Goal: Task Accomplishment & Management: Use online tool/utility

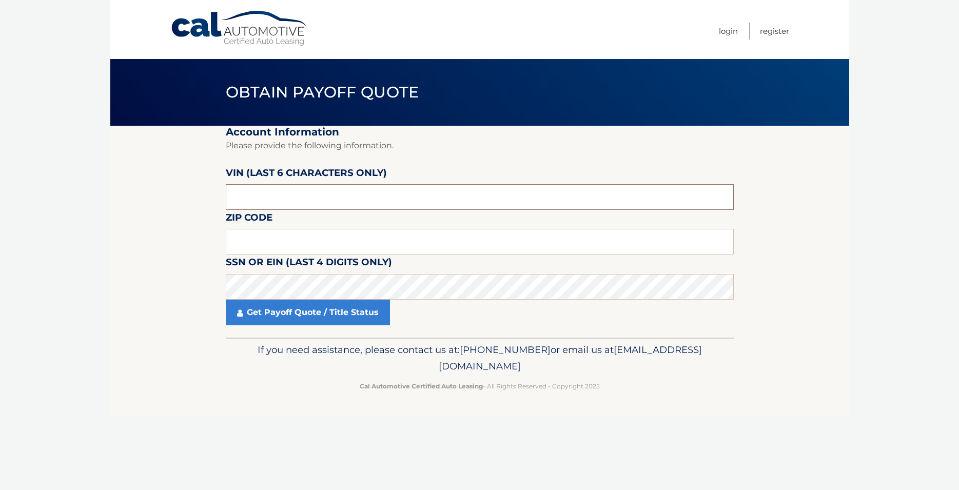
click at [274, 199] on input "text" at bounding box center [480, 197] width 508 height 26
type input "120018"
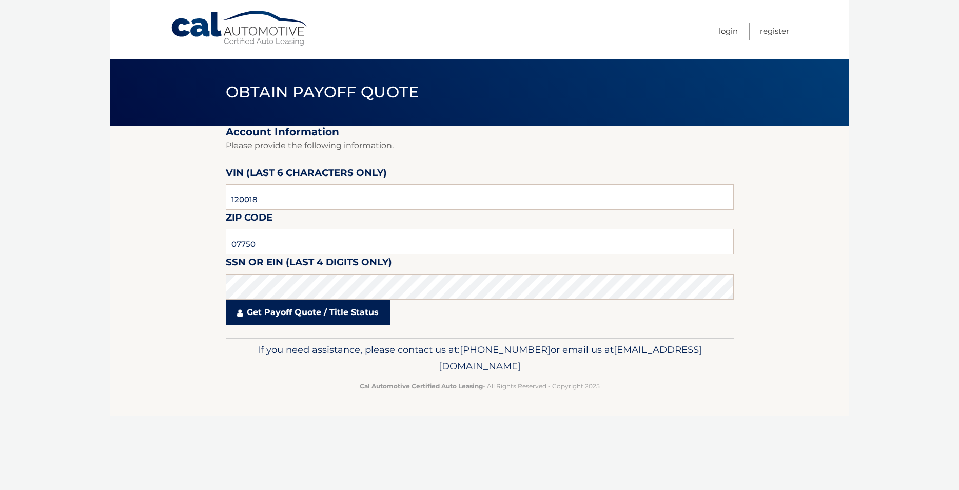
click at [268, 309] on link "Get Payoff Quote / Title Status" at bounding box center [308, 313] width 164 height 26
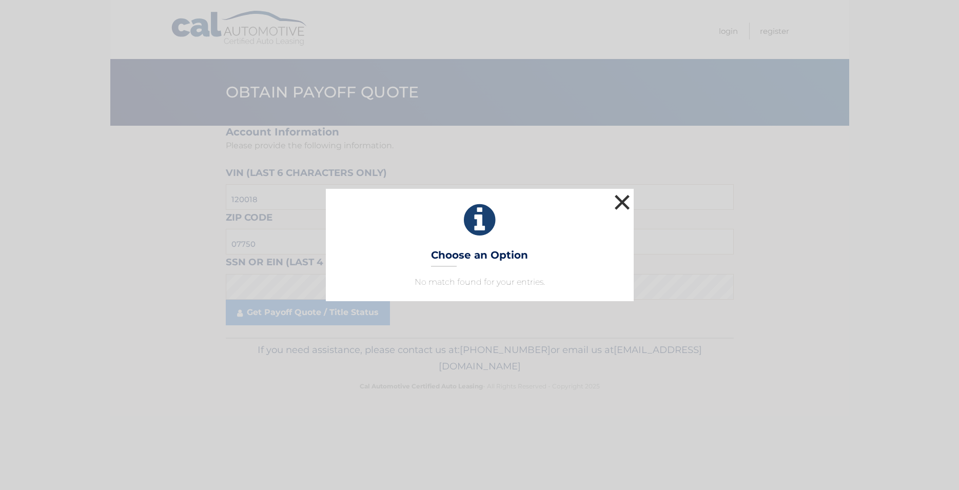
click at [624, 203] on button "×" at bounding box center [622, 202] width 21 height 21
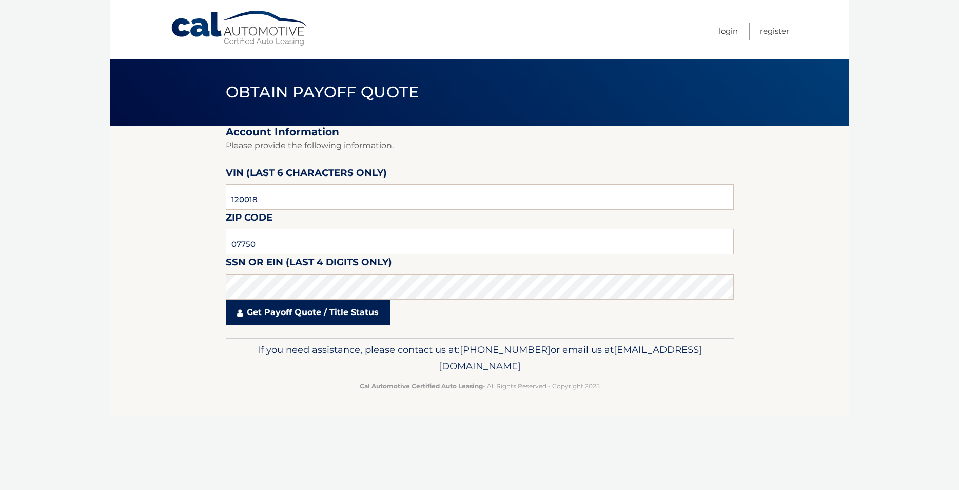
click at [315, 312] on link "Get Payoff Quote / Title Status" at bounding box center [308, 313] width 164 height 26
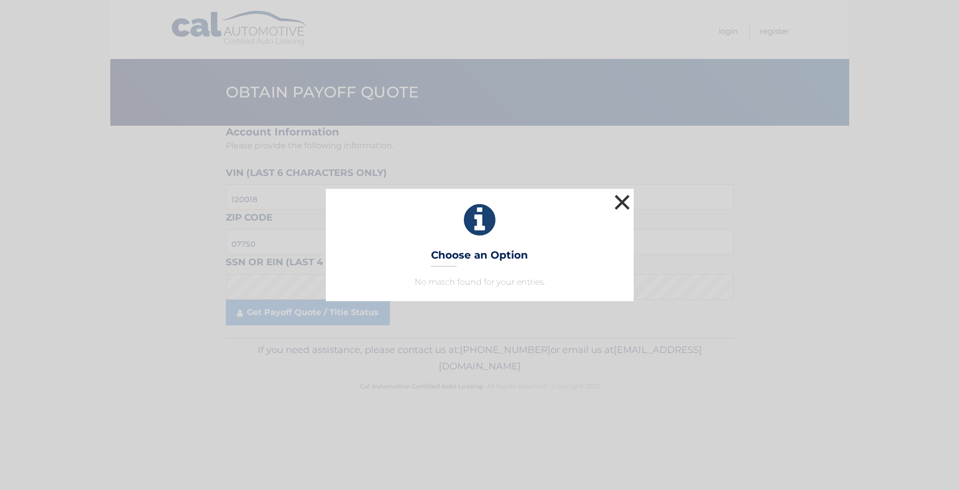
click at [623, 205] on button "×" at bounding box center [622, 202] width 21 height 21
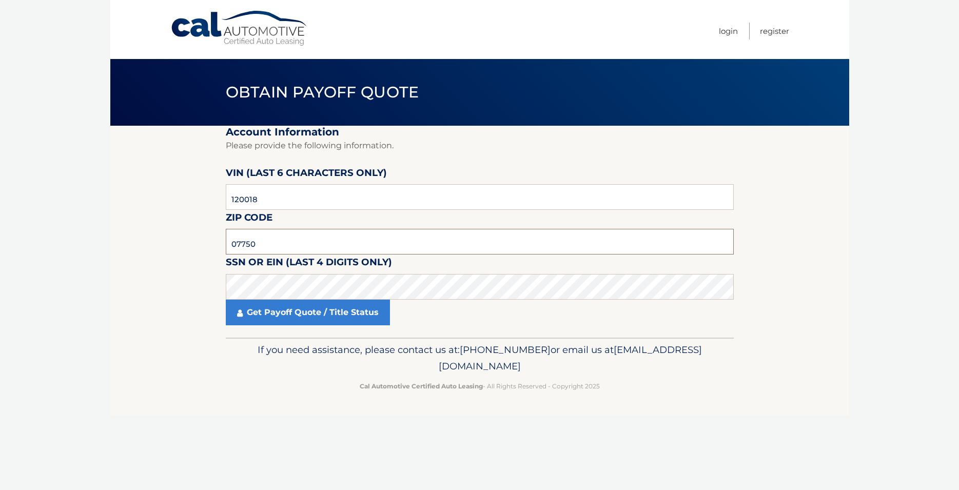
drag, startPoint x: 242, startPoint y: 244, endPoint x: 201, endPoint y: 241, distance: 40.7
click at [226, 241] on input "07750" at bounding box center [480, 242] width 508 height 26
type input "07701"
click at [273, 312] on link "Get Payoff Quote / Title Status" at bounding box center [308, 313] width 164 height 26
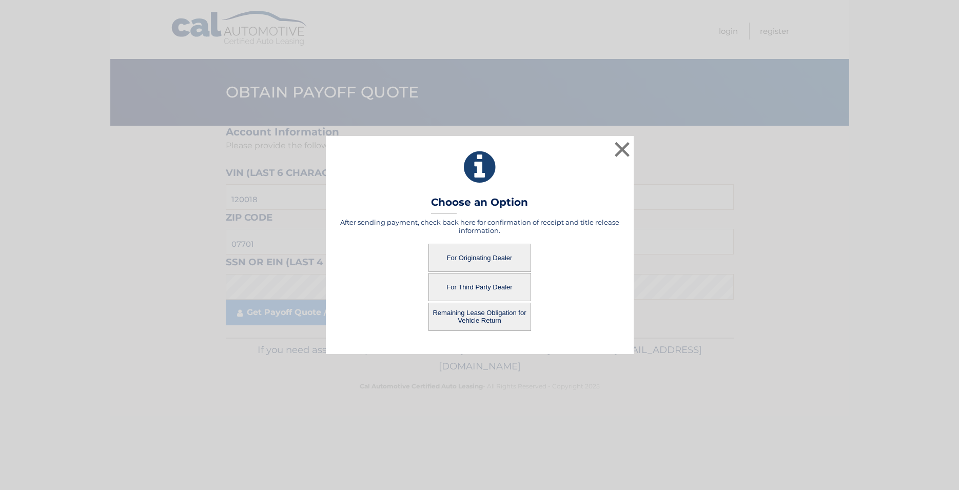
click at [486, 288] on button "For Third Party Dealer" at bounding box center [480, 287] width 103 height 28
click at [484, 287] on button "For Third Party Dealer" at bounding box center [480, 287] width 103 height 28
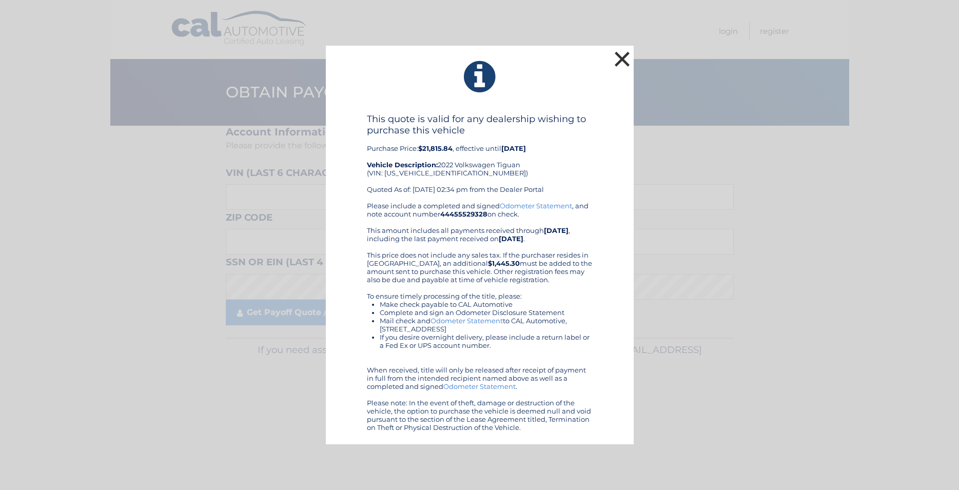
click at [618, 56] on button "×" at bounding box center [622, 59] width 21 height 21
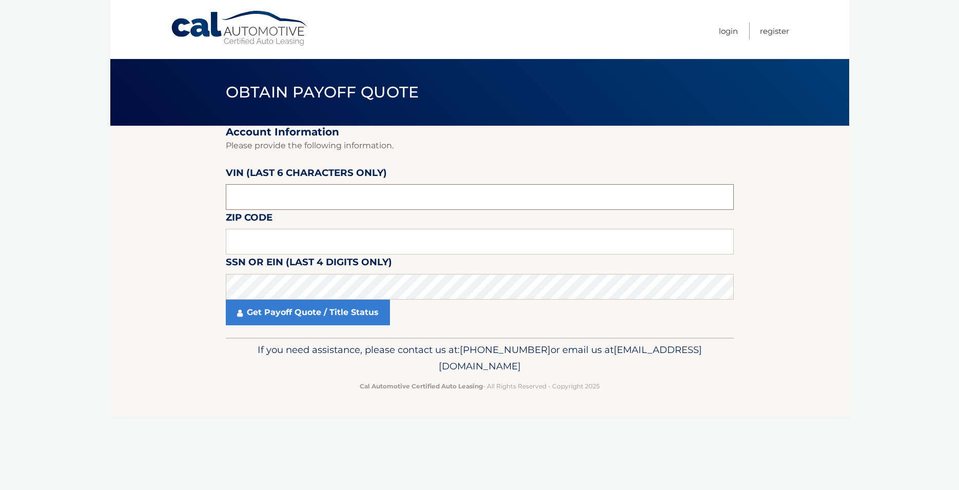
click at [243, 196] on input "text" at bounding box center [480, 197] width 508 height 26
click at [237, 243] on input "text" at bounding box center [480, 242] width 508 height 26
type input "07701"
click at [267, 195] on input "text" at bounding box center [480, 197] width 508 height 26
type input "120018"
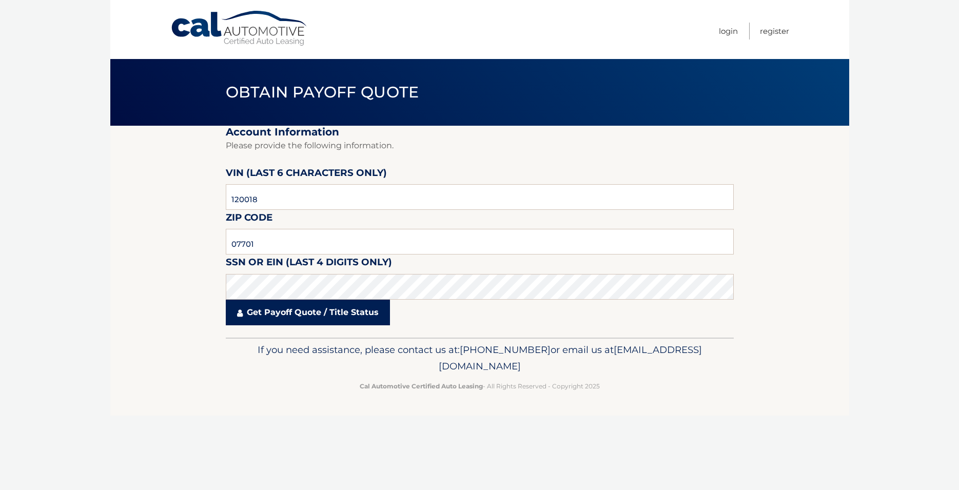
click at [276, 318] on link "Get Payoff Quote / Title Status" at bounding box center [308, 313] width 164 height 26
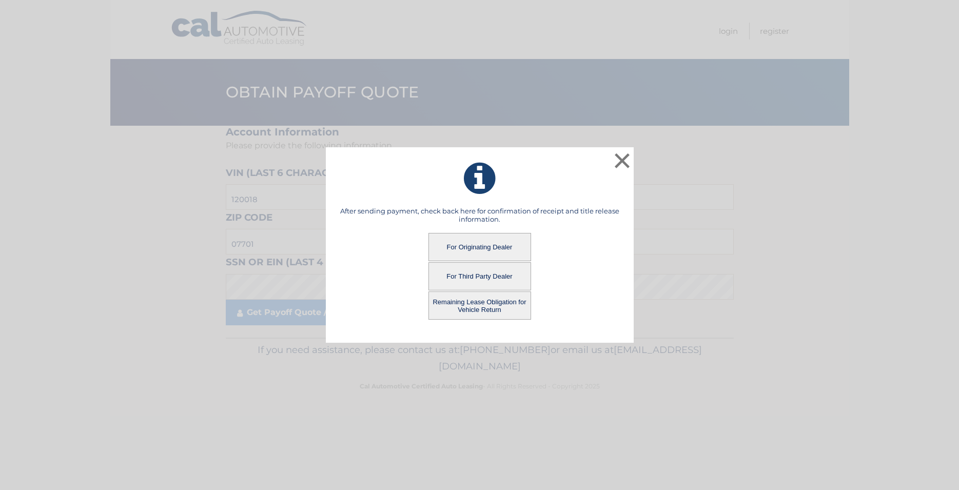
click at [474, 309] on button "Remaining Lease Obligation for Vehicle Return" at bounding box center [480, 306] width 103 height 28
click at [460, 307] on button "Remaining Lease Obligation for Vehicle Return" at bounding box center [480, 306] width 103 height 28
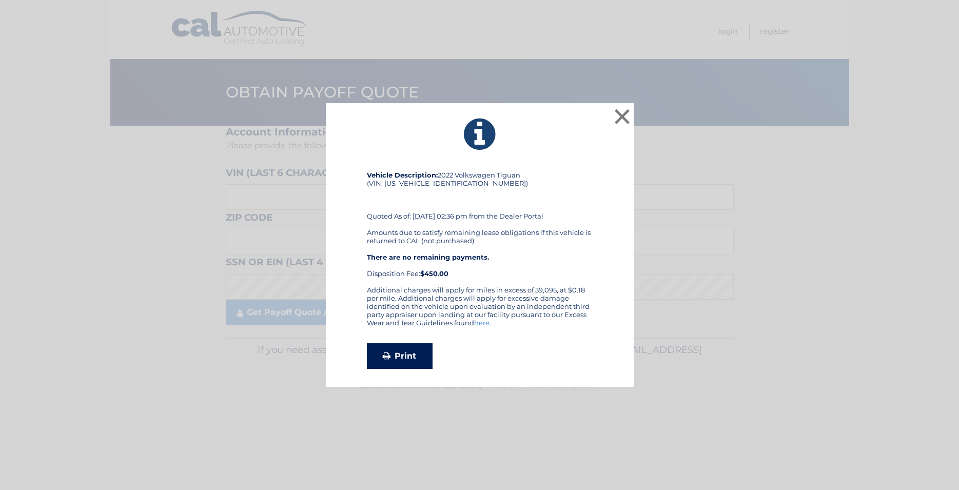
click at [401, 352] on link "Print" at bounding box center [400, 356] width 66 height 26
